Goal: Entertainment & Leisure: Consume media (video, audio)

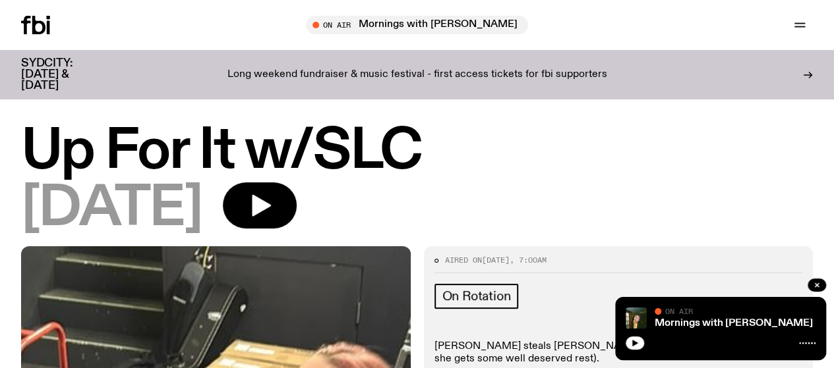
click at [0, 0] on link "Schedule" at bounding box center [0, 0] width 0 height 0
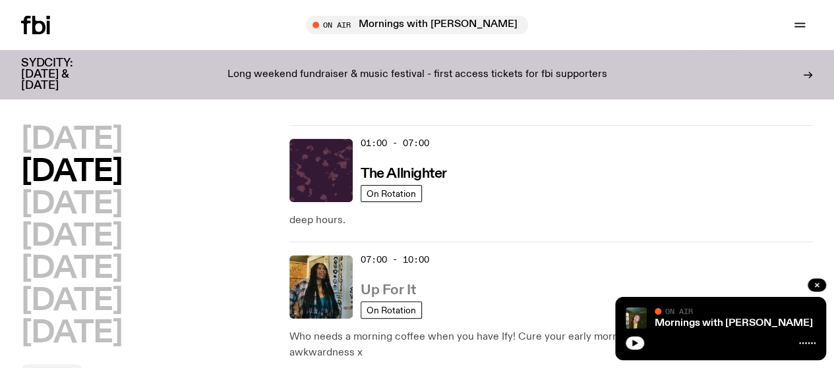
click at [386, 281] on link "Up For It" at bounding box center [387, 289] width 55 height 16
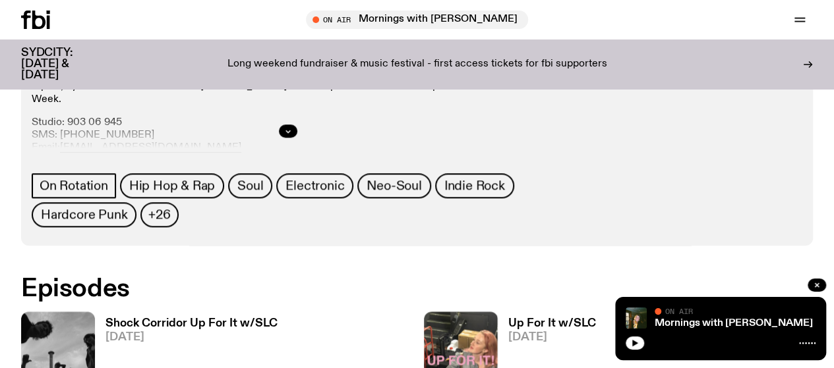
scroll to position [659, 0]
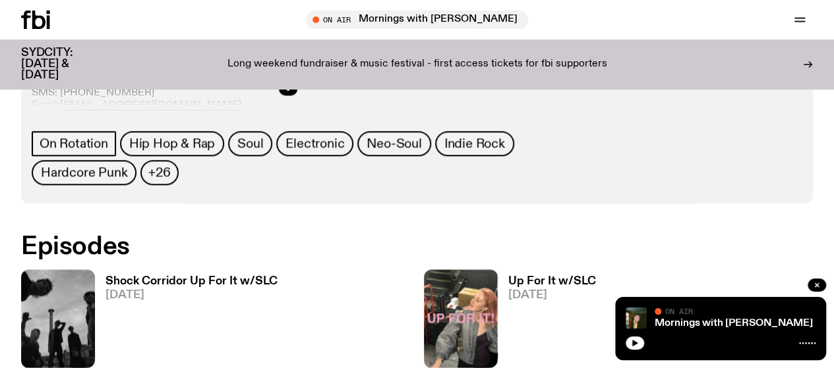
click at [544, 171] on p "Let Ify wake you up with Up For It every weekday from 7am. Have your coffee wit…" at bounding box center [288, 177] width 513 height 13
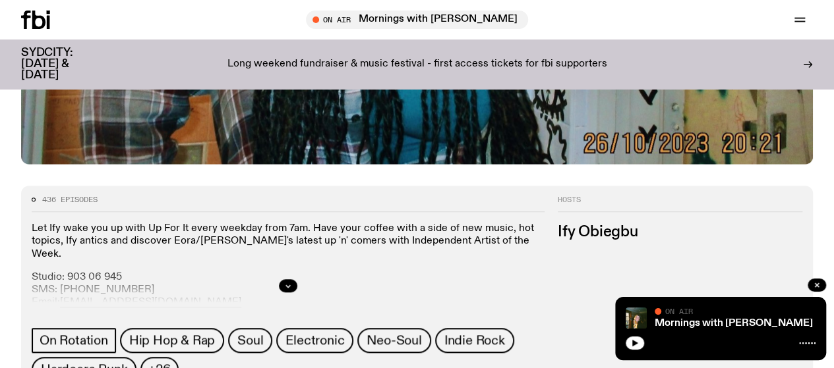
scroll to position [461, 0]
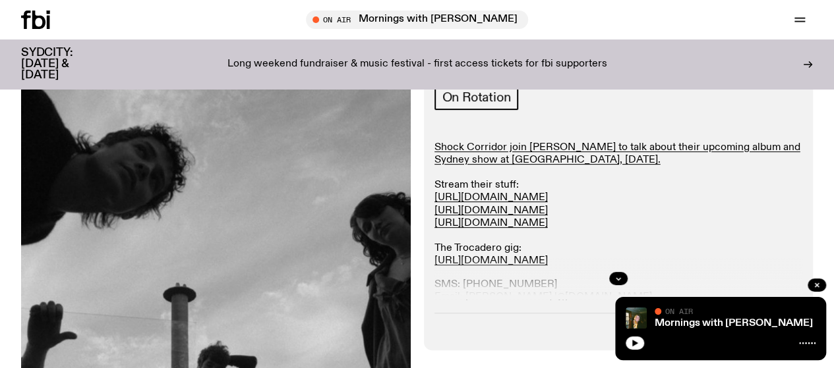
scroll to position [320, 0]
